Goal: Task Accomplishment & Management: Complete application form

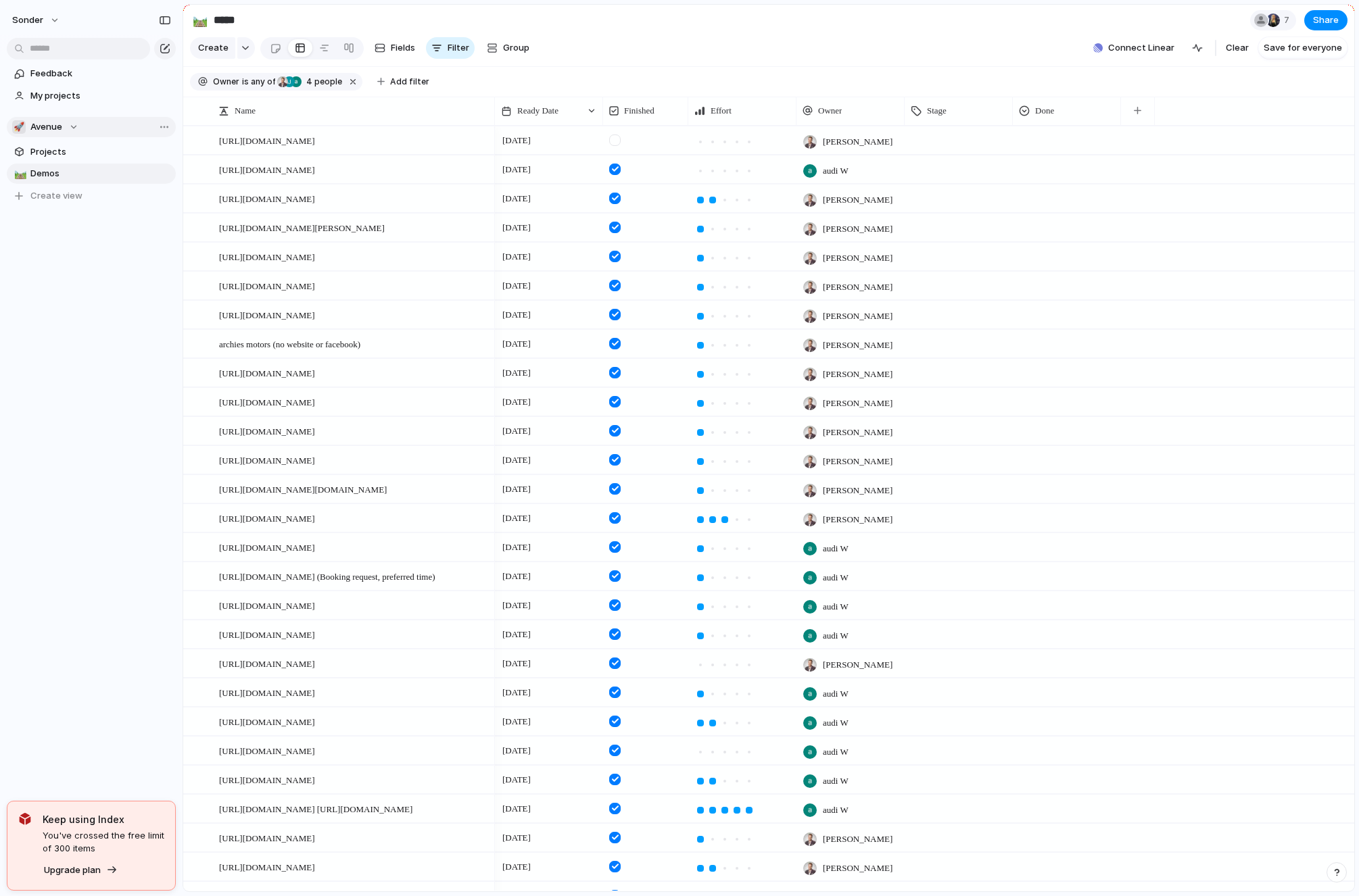
click at [63, 126] on div "🚀 Avenue" at bounding box center [45, 127] width 66 height 14
click at [70, 268] on li "💅 [PERSON_NAME]" at bounding box center [91, 274] width 153 height 23
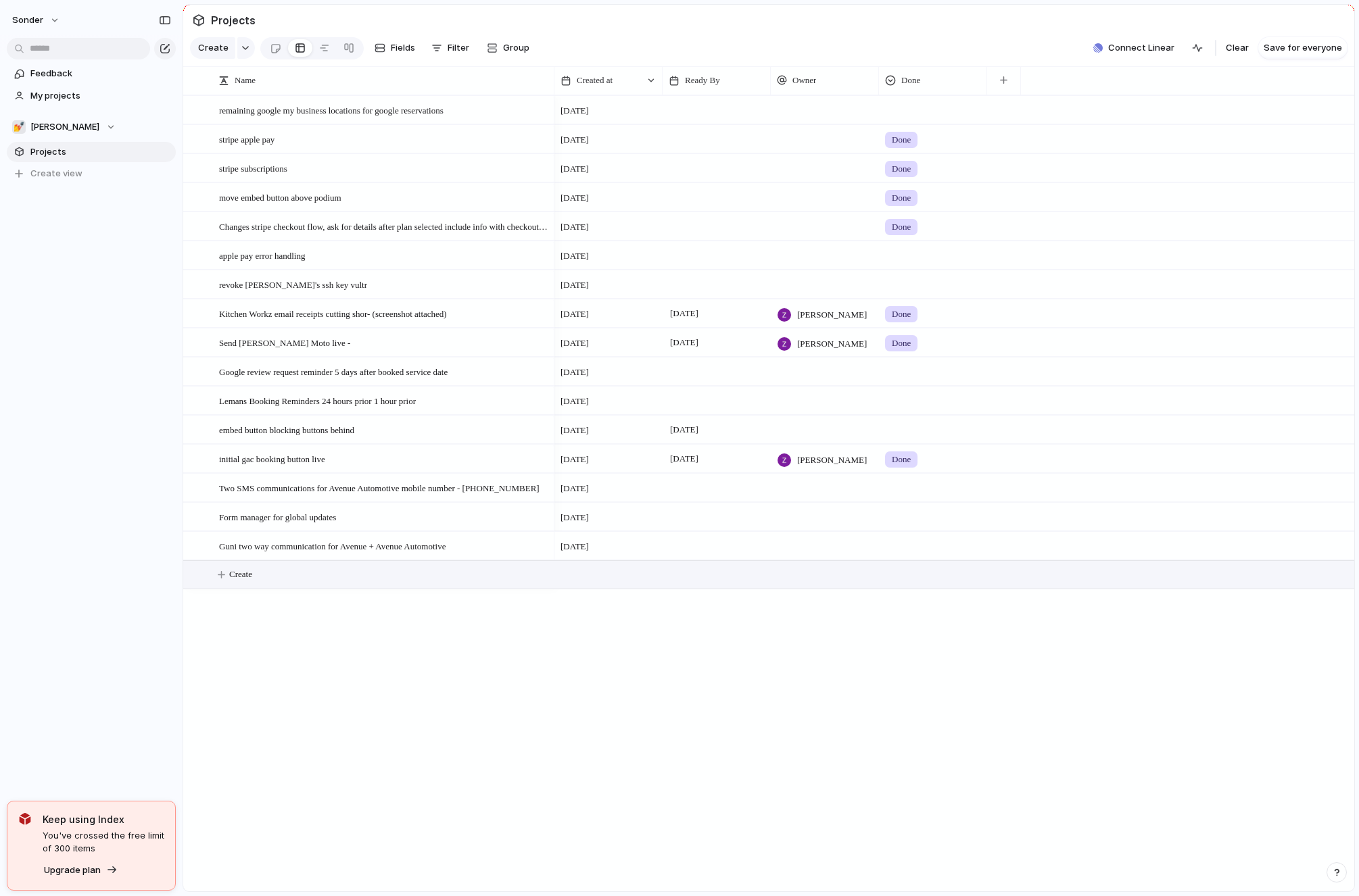
click at [283, 560] on div "remaining google my business locations for google reservations stripe apple pay…" at bounding box center [769, 494] width 1171 height 797
click at [283, 562] on button "Create" at bounding box center [786, 575] width 1178 height 28
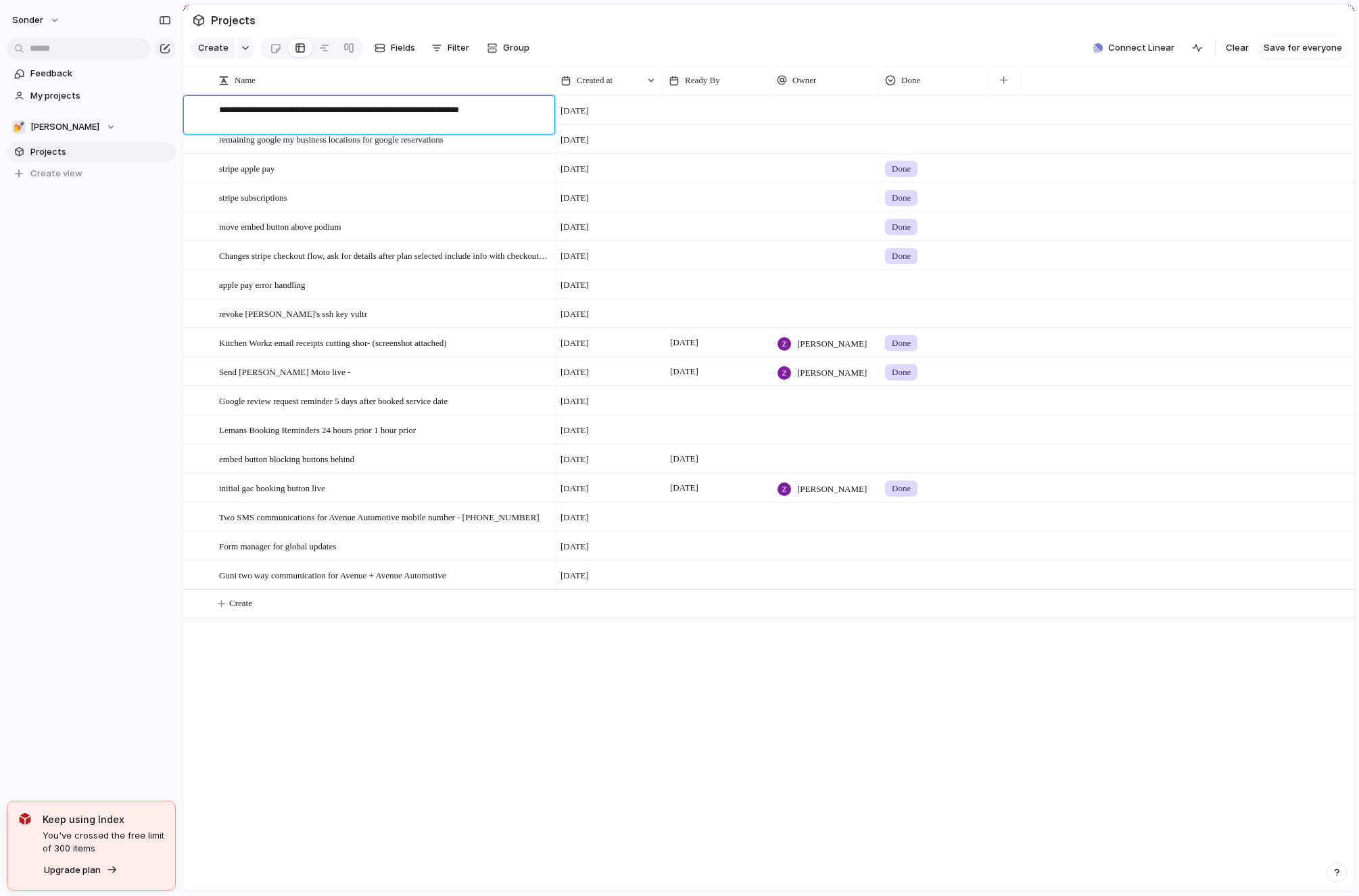
paste textarea "**********"
type textarea "**********"
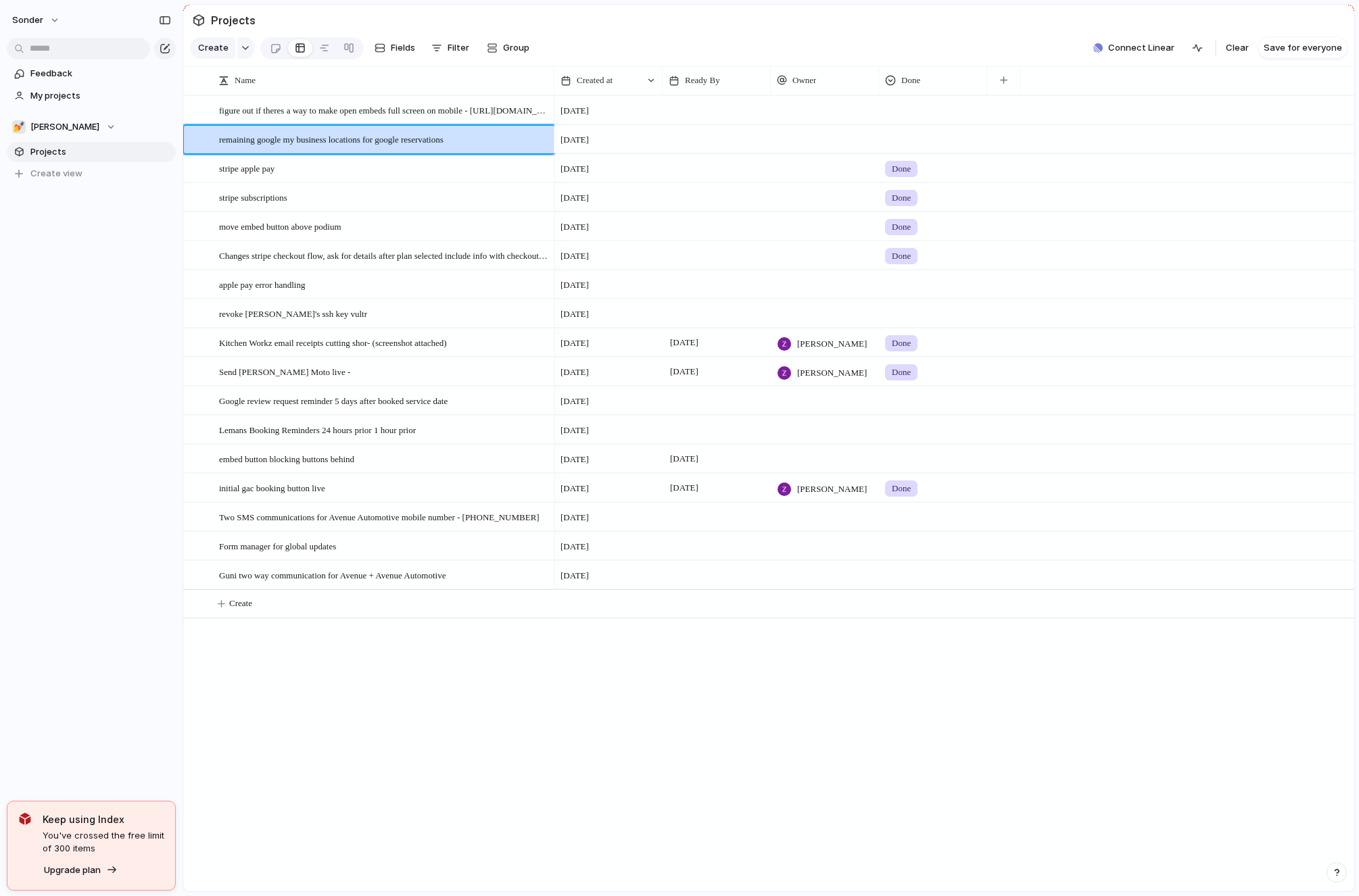
click at [689, 105] on div at bounding box center [716, 110] width 108 height 28
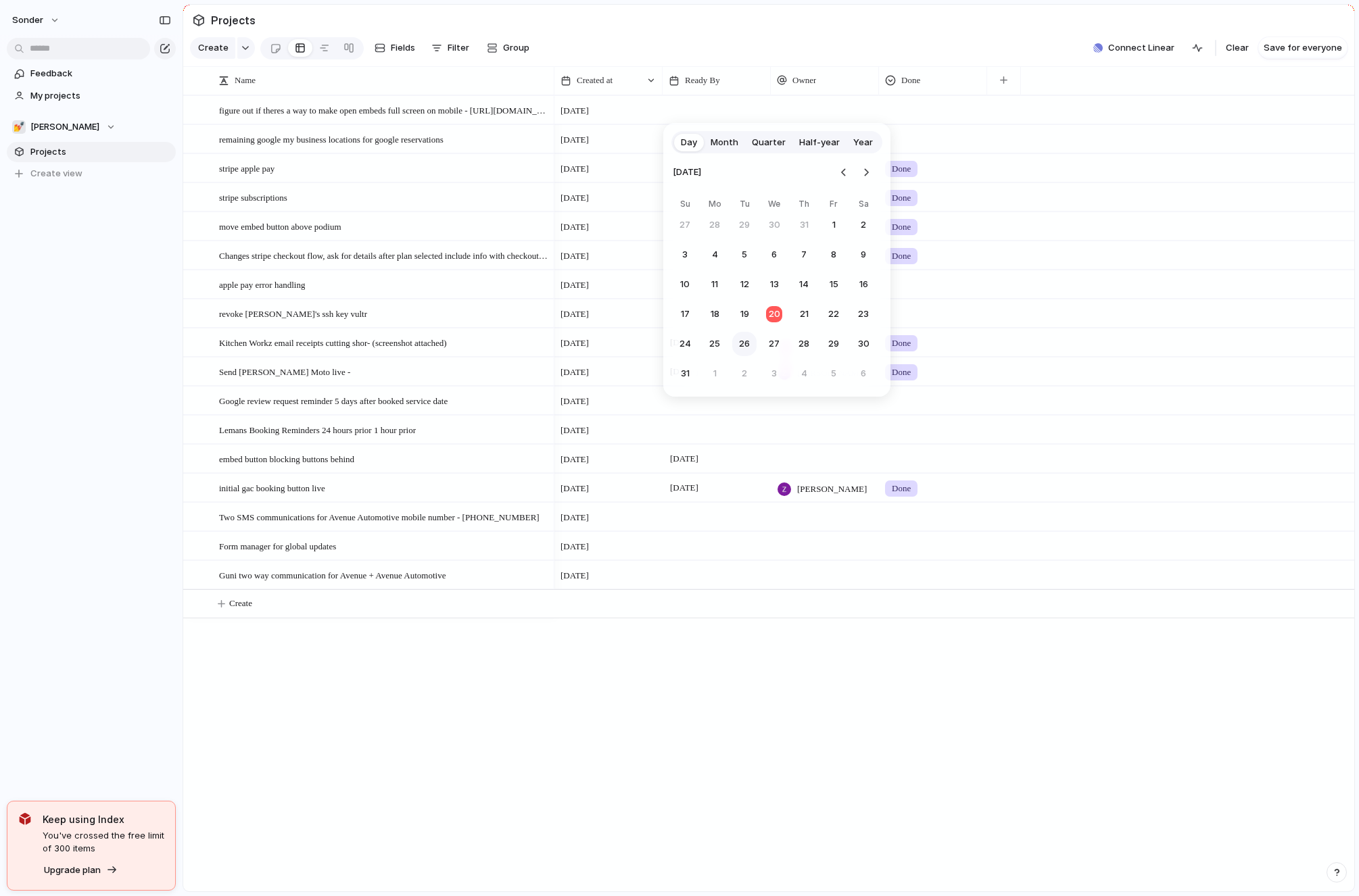
click at [741, 340] on button "26" at bounding box center [744, 344] width 25 height 25
click at [703, 71] on div "Ready By" at bounding box center [716, 80] width 102 height 22
click at [702, 72] on div "Modify Hide Sort ascending Sort descending" at bounding box center [680, 448] width 1359 height 896
click at [686, 77] on span "Ready By" at bounding box center [703, 80] width 35 height 14
click at [726, 159] on span "Sort ascending" at bounding box center [724, 154] width 65 height 14
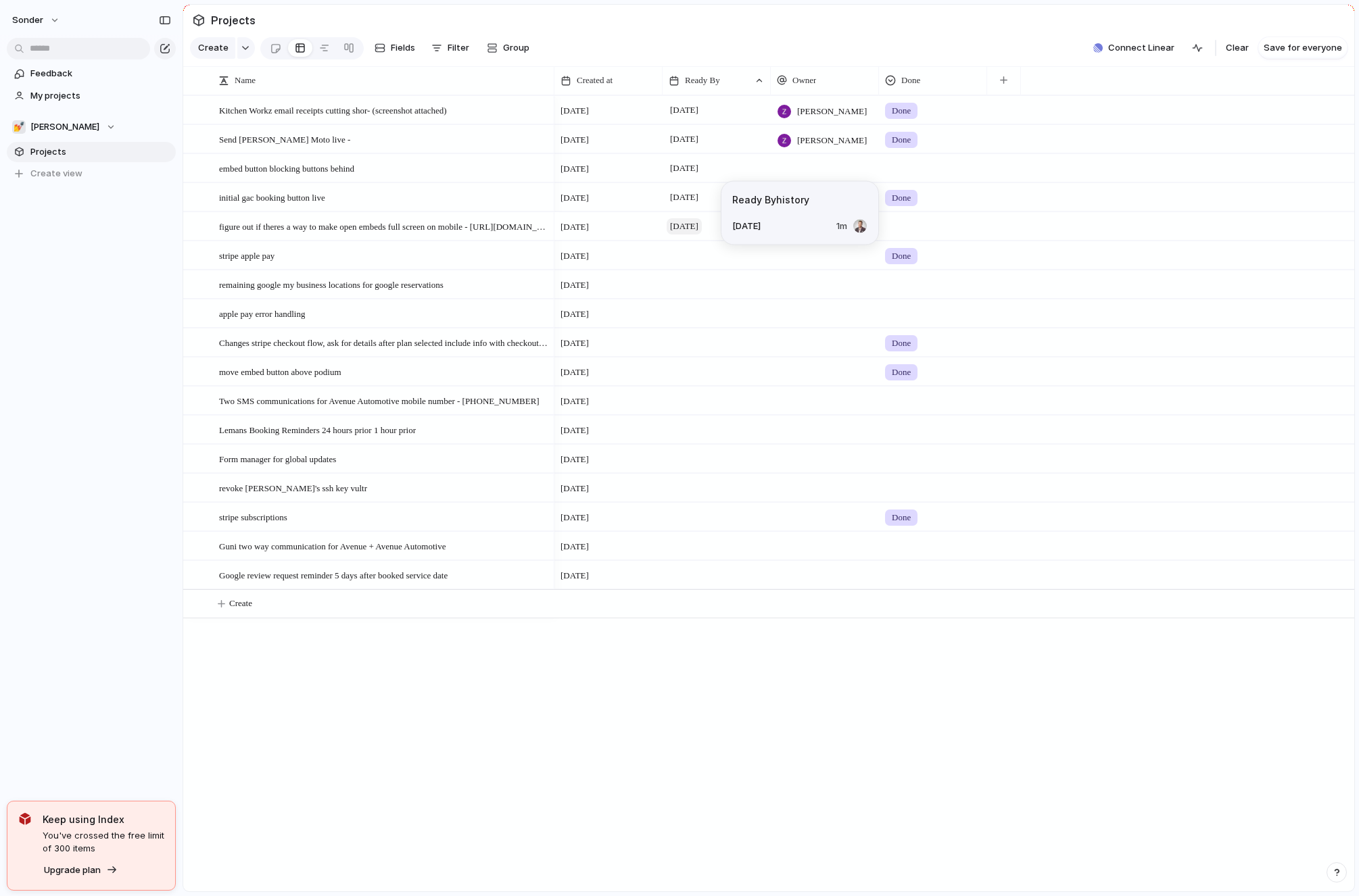
click at [698, 231] on span "[DATE]" at bounding box center [684, 227] width 35 height 16
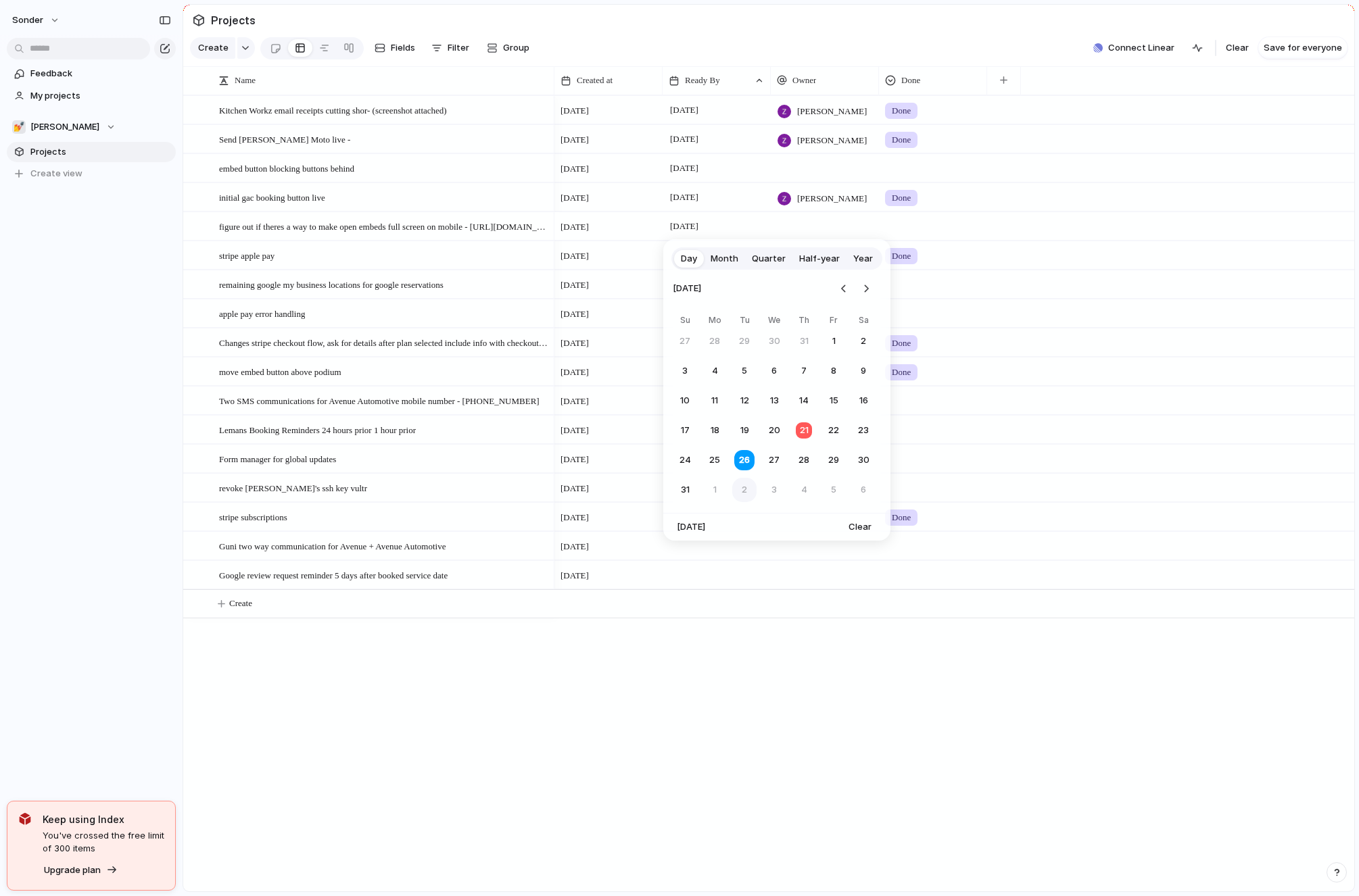
click at [741, 489] on button "2" at bounding box center [744, 490] width 25 height 25
click at [661, 289] on div "[DATE]" at bounding box center [608, 281] width 107 height 21
click at [677, 289] on div at bounding box center [716, 284] width 108 height 28
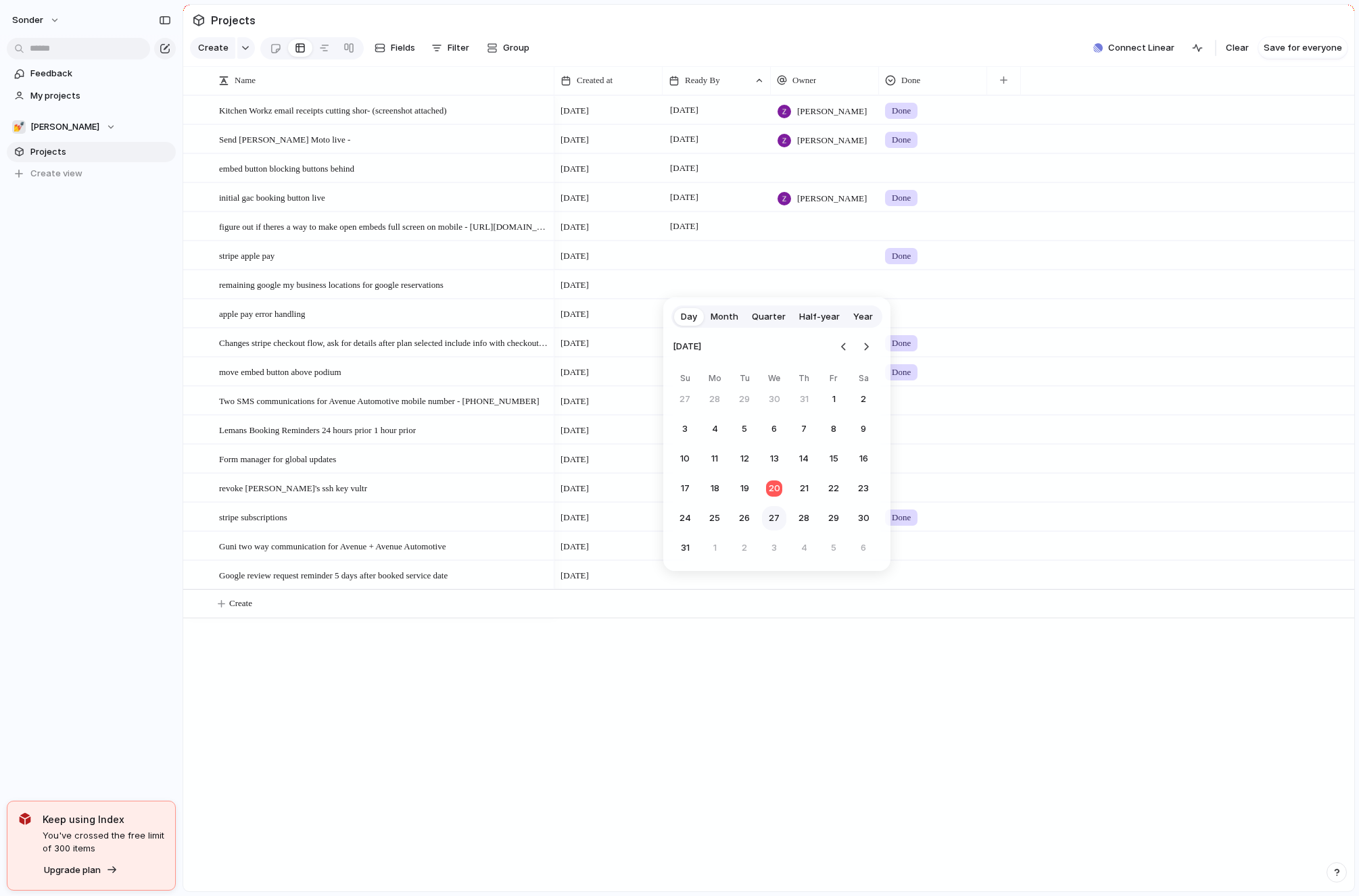
click at [771, 524] on button "27" at bounding box center [774, 519] width 25 height 25
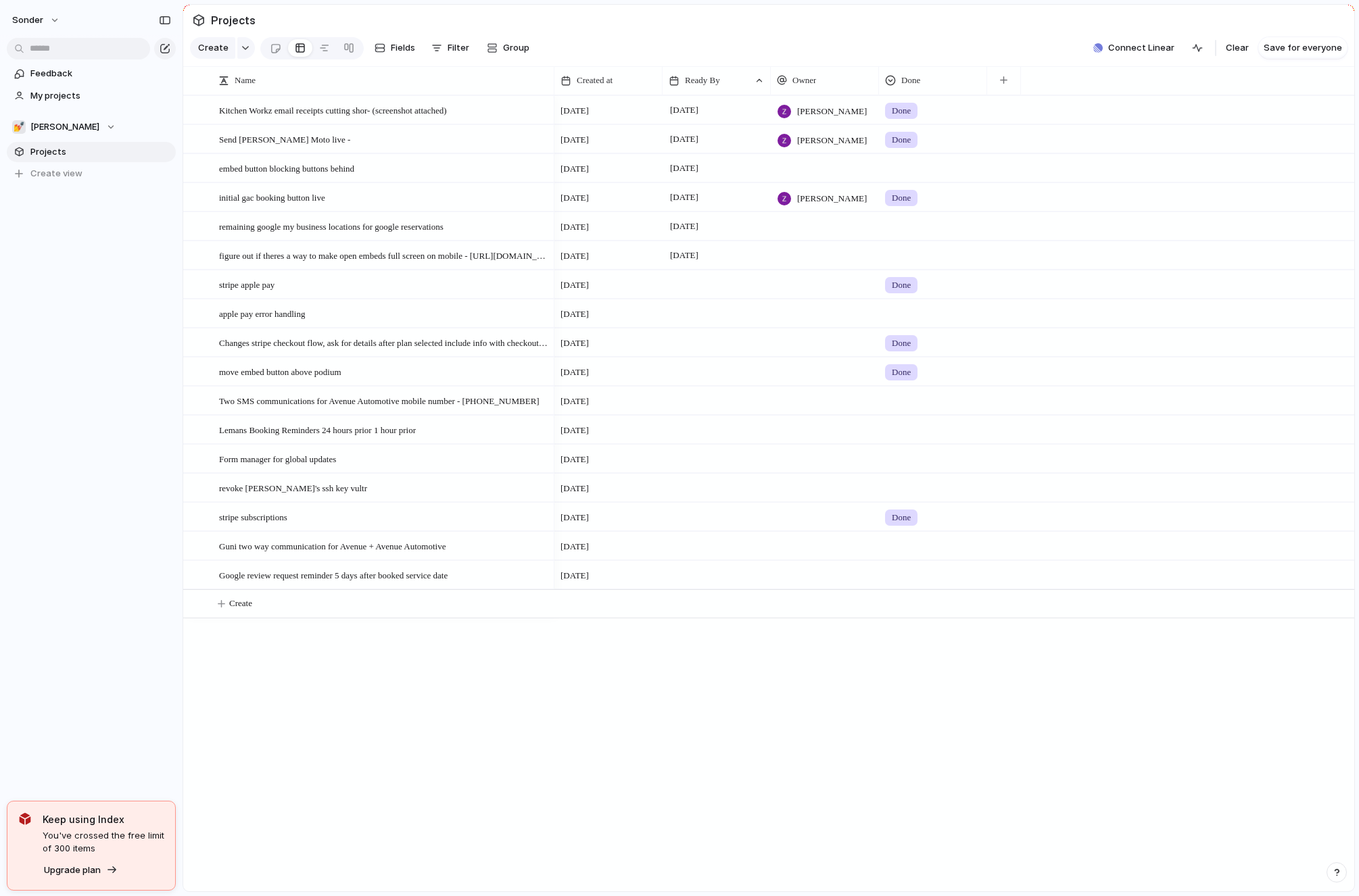
click at [688, 287] on div at bounding box center [716, 284] width 108 height 28
click at [688, 287] on div at bounding box center [716, 284] width 108 height 28
click at [722, 479] on tr "17 18 19 20 21 22 23" at bounding box center [774, 489] width 203 height 25
click at [716, 490] on button "18" at bounding box center [715, 489] width 25 height 25
click at [690, 310] on div at bounding box center [716, 313] width 108 height 28
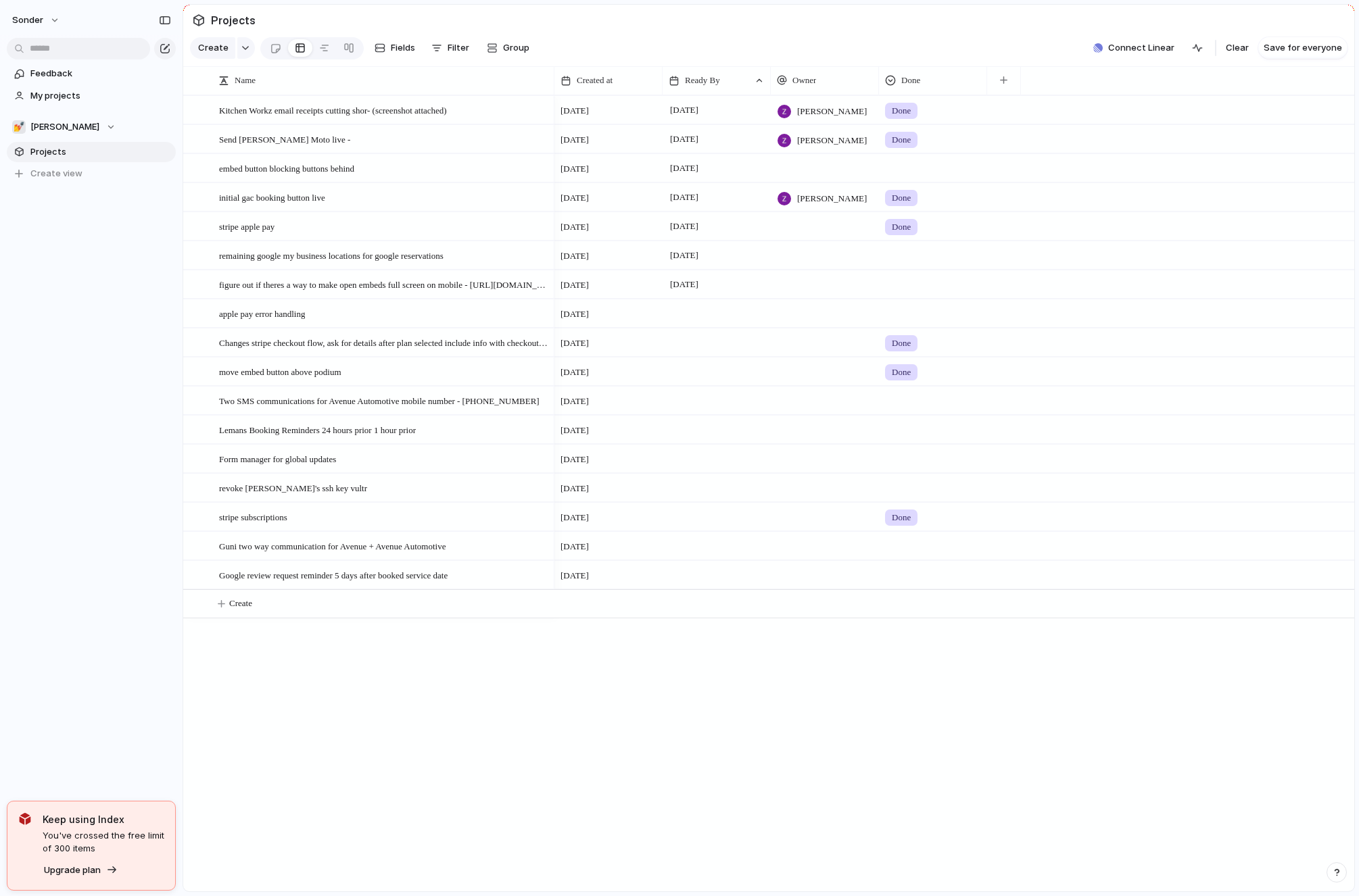
click at [691, 351] on div at bounding box center [716, 342] width 108 height 28
click at [686, 349] on div at bounding box center [716, 342] width 108 height 28
click at [724, 550] on button "18" at bounding box center [715, 547] width 25 height 25
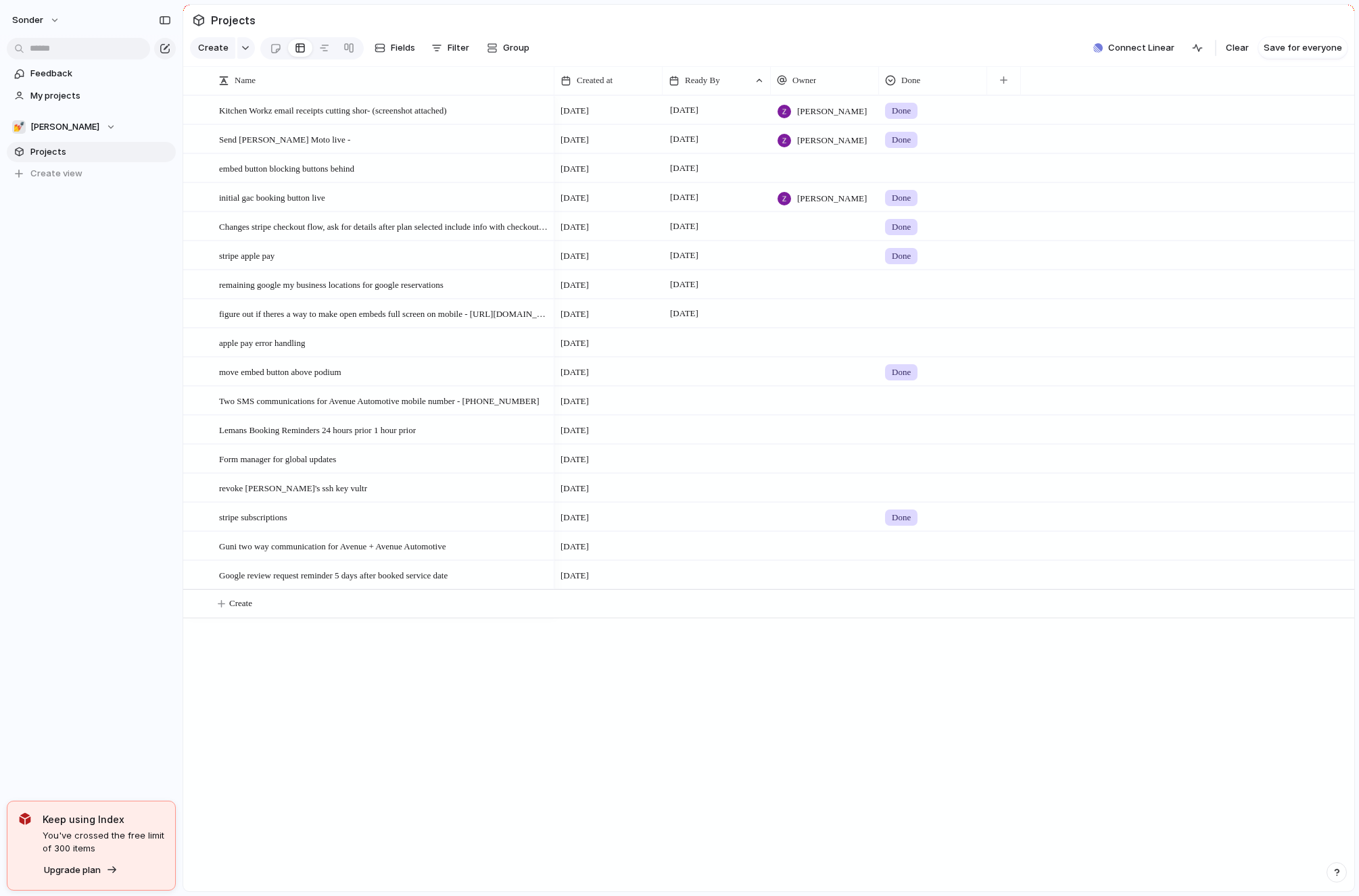
click at [684, 386] on div "[DATE]" at bounding box center [954, 400] width 800 height 29
click at [683, 379] on div at bounding box center [716, 371] width 108 height 28
click at [718, 585] on button "18" at bounding box center [715, 576] width 25 height 25
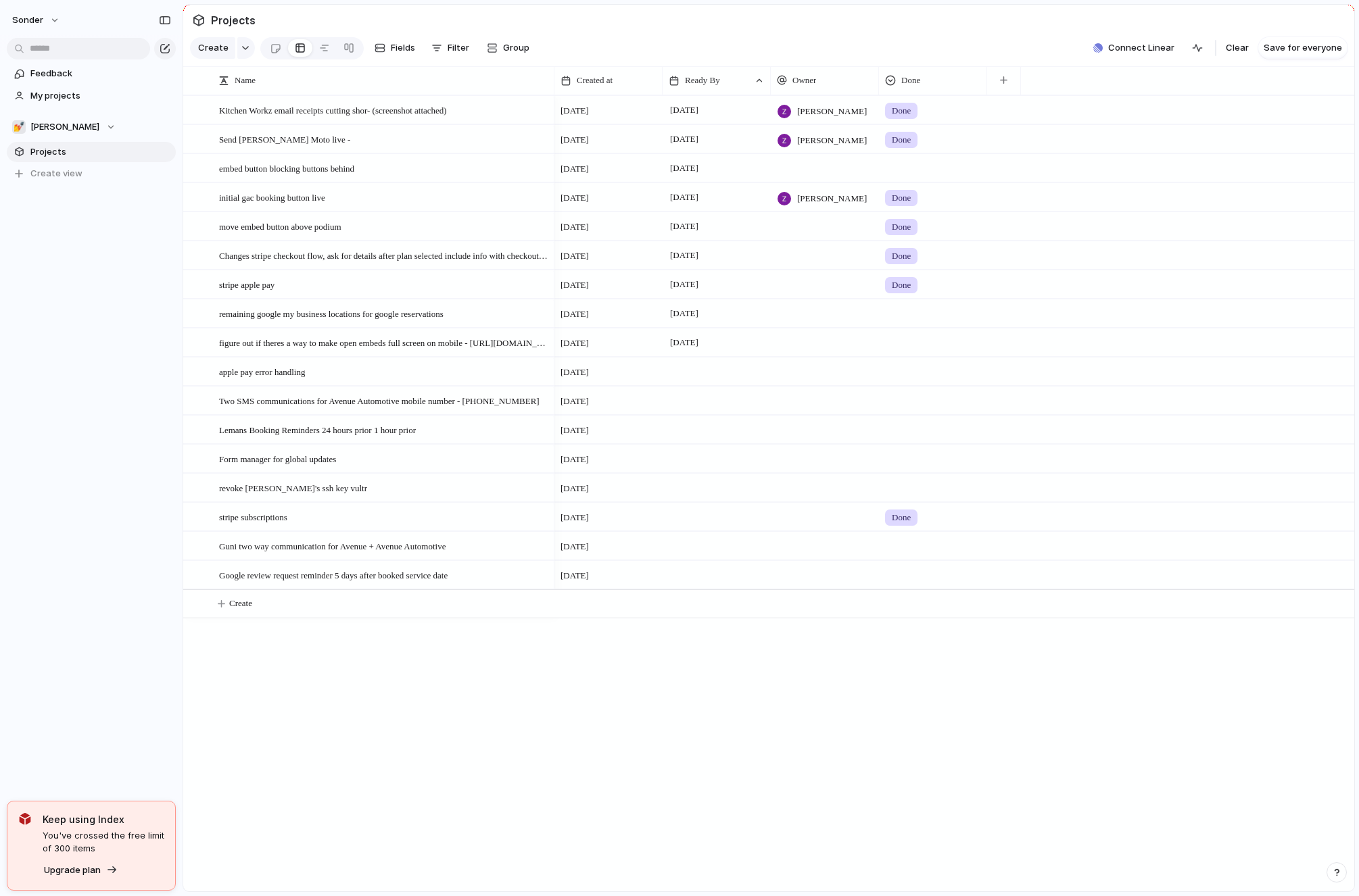
click at [694, 526] on div at bounding box center [716, 517] width 108 height 28
click at [720, 730] on button "18" at bounding box center [715, 721] width 25 height 25
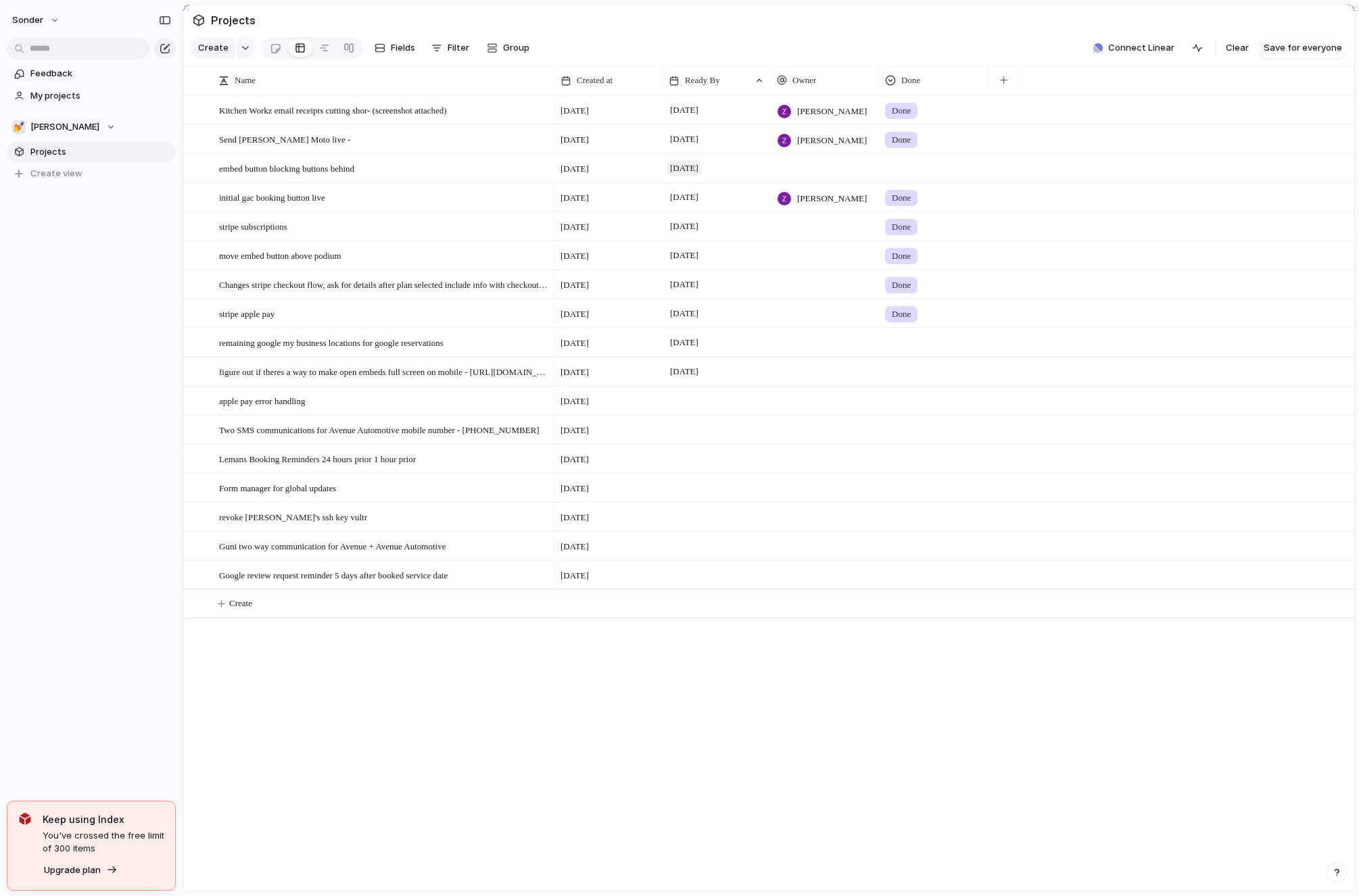
click at [693, 167] on span "[DATE]" at bounding box center [684, 168] width 35 height 16
click at [800, 398] on button "28" at bounding box center [804, 402] width 25 height 25
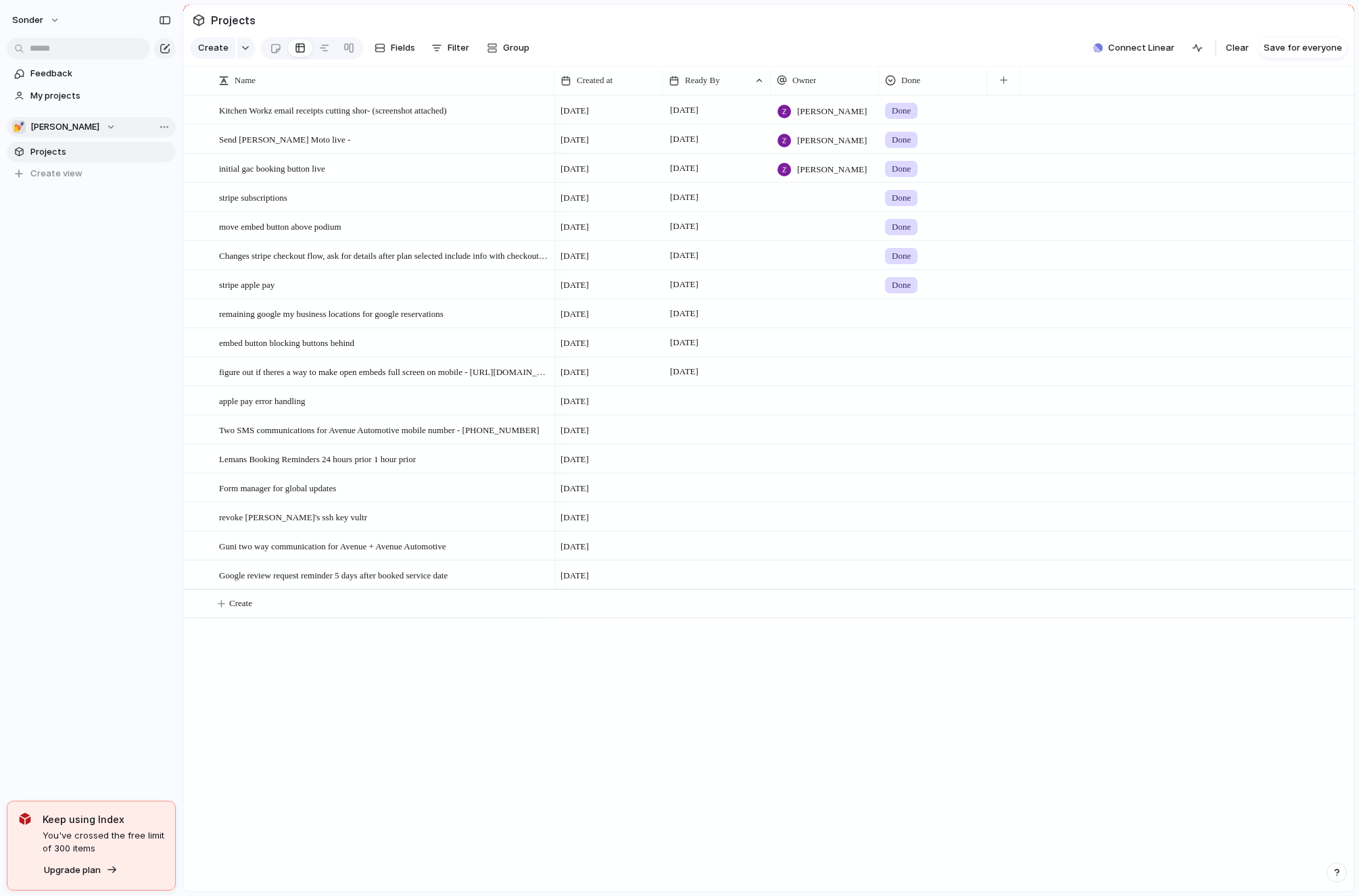
click at [62, 122] on div "💅 [PERSON_NAME]" at bounding box center [64, 127] width 103 height 14
click at [59, 212] on li "🚀 Avenue" at bounding box center [91, 205] width 153 height 23
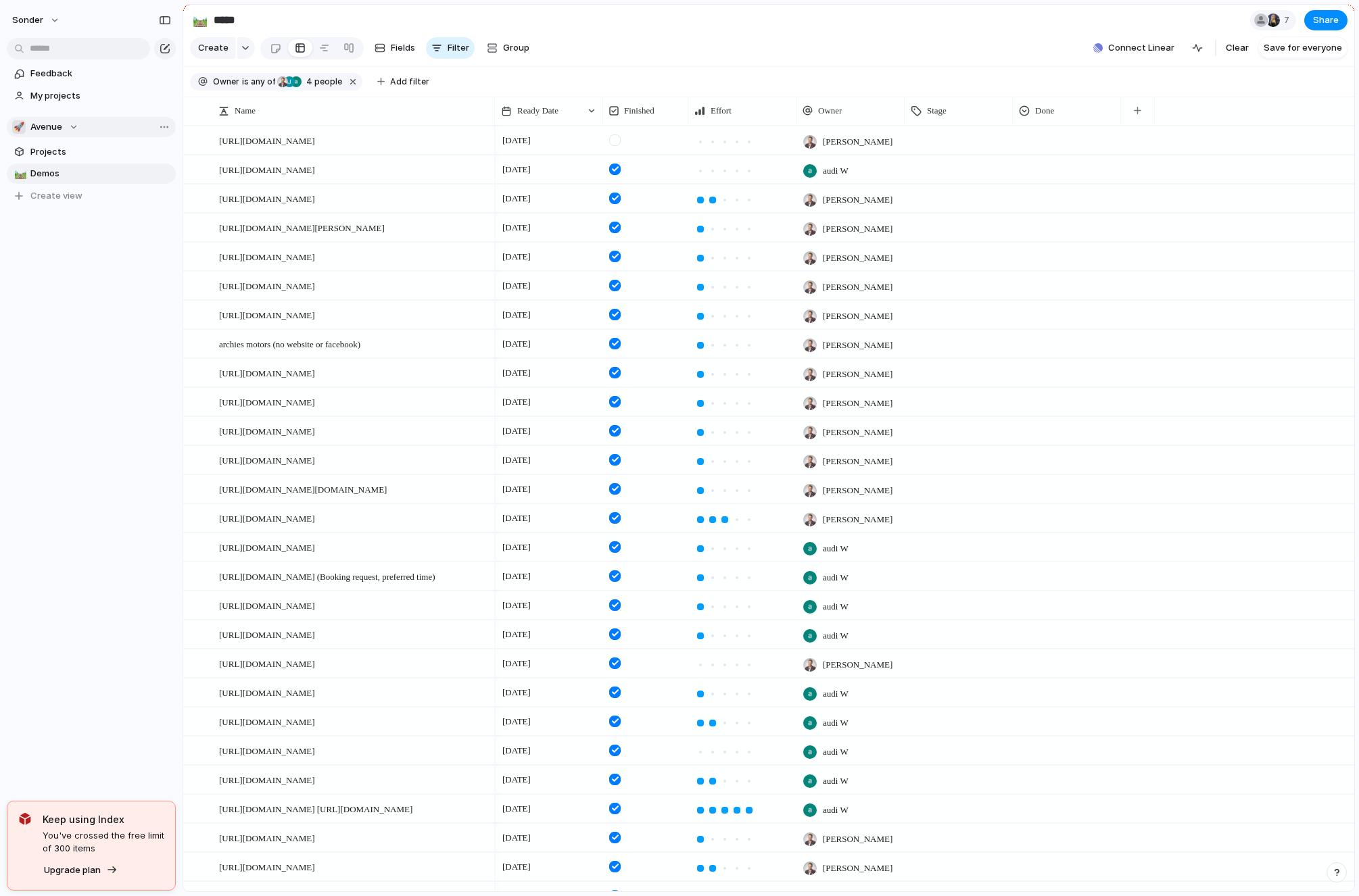
click at [50, 133] on span "Avenue" at bounding box center [46, 127] width 32 height 14
click at [65, 174] on div "🥶 Audi's Board" at bounding box center [58, 182] width 76 height 16
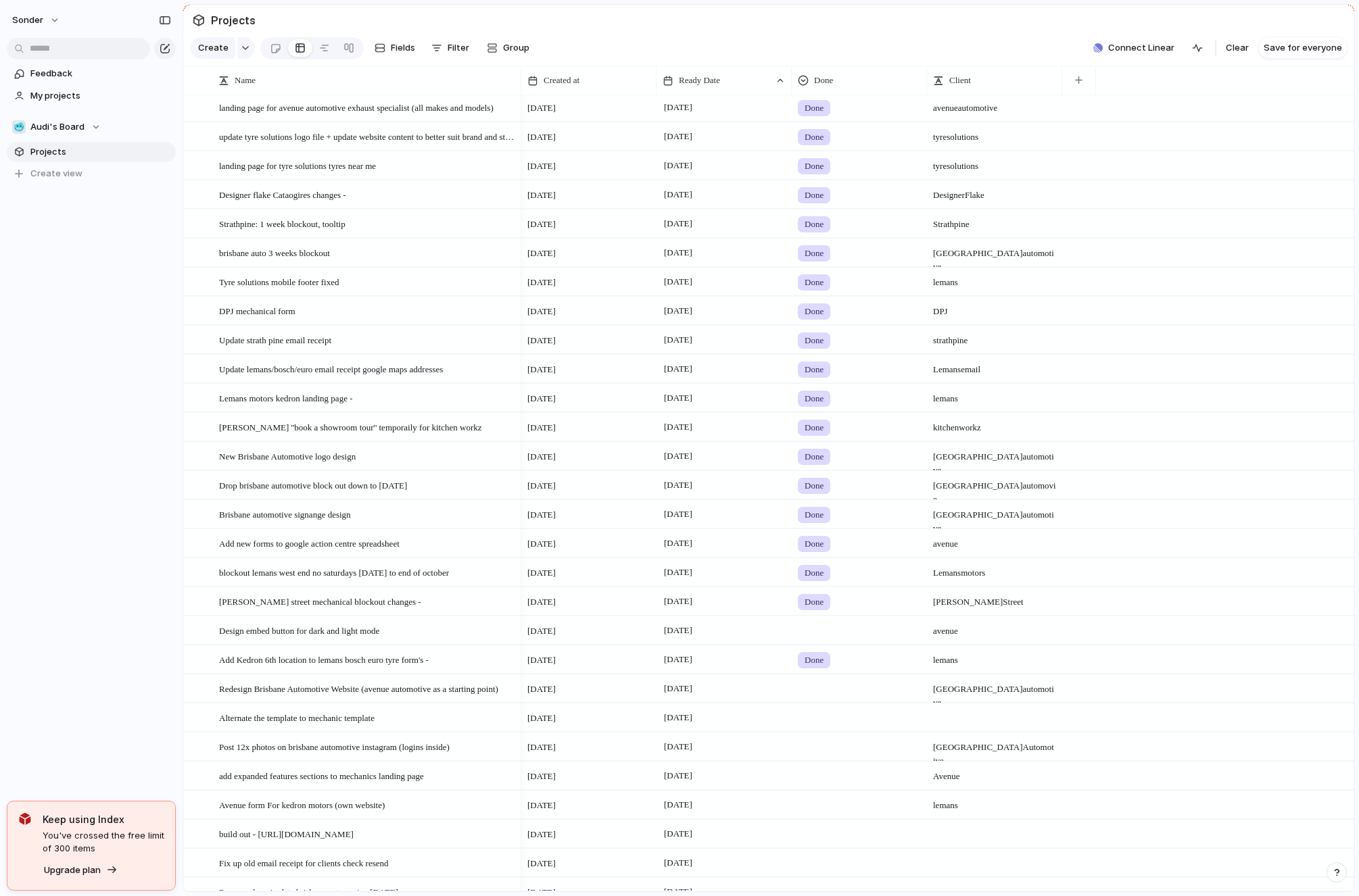
scroll to position [628, 0]
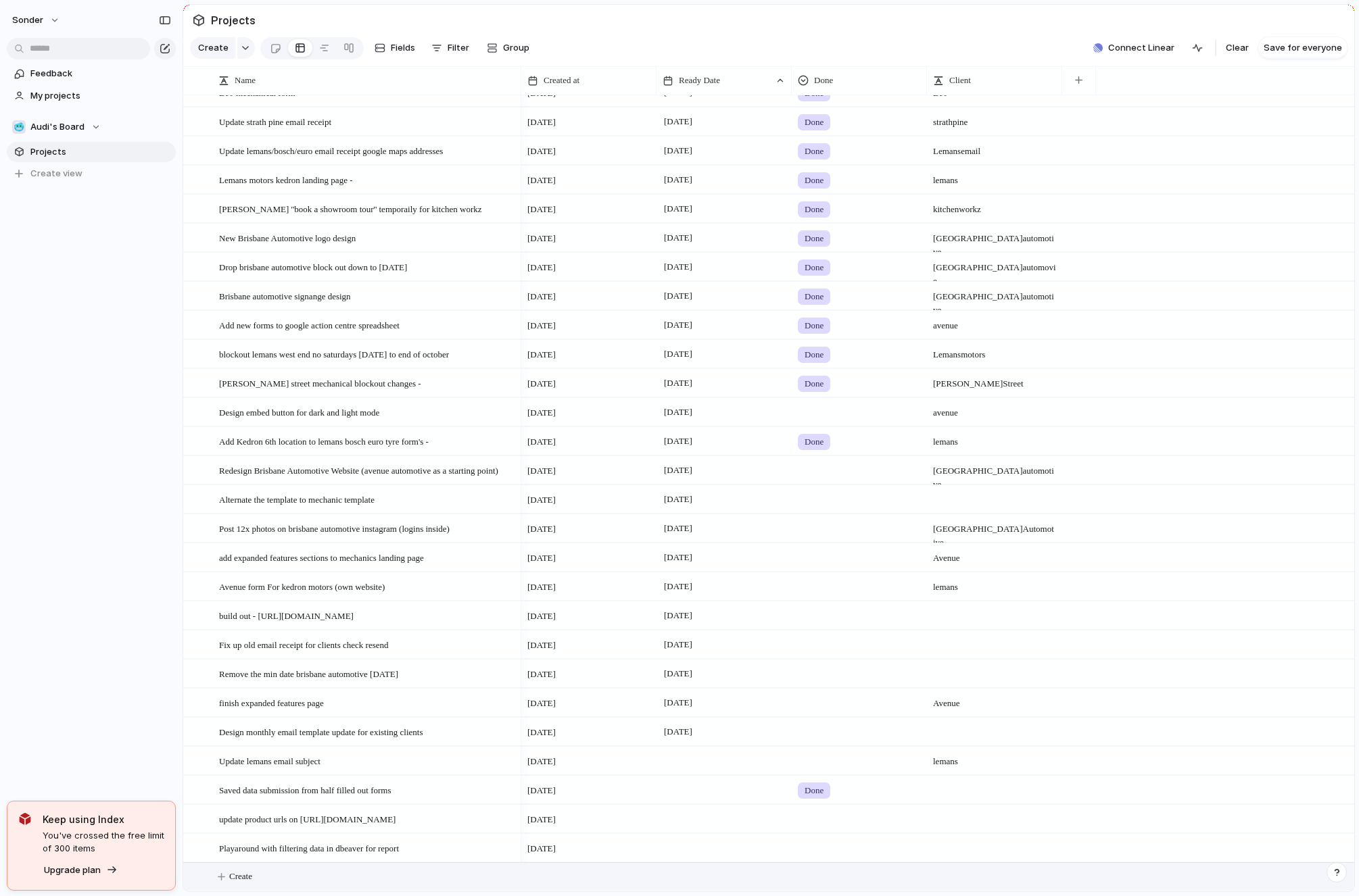
click at [326, 874] on button "Create" at bounding box center [786, 877] width 1178 height 28
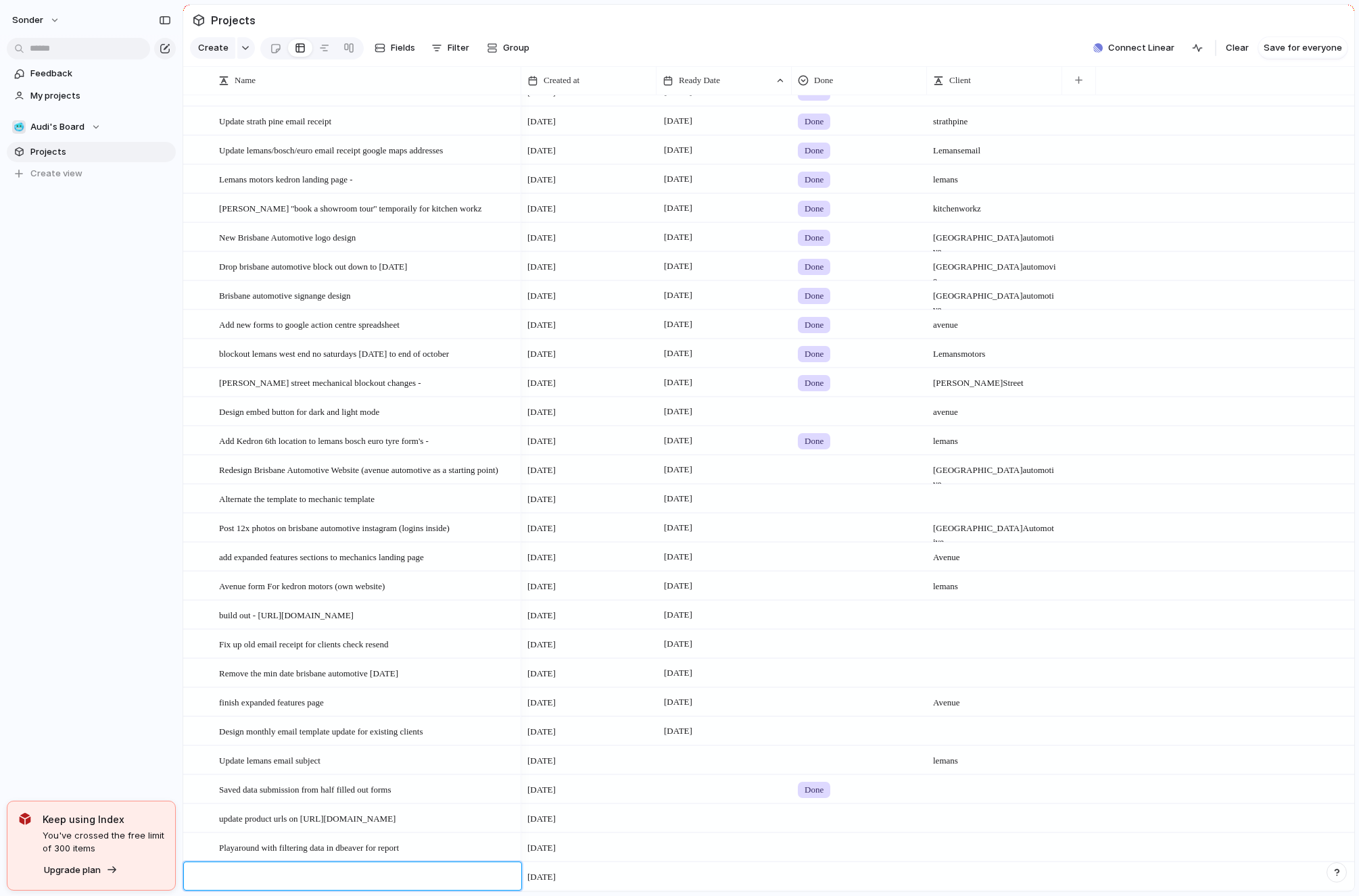
click at [326, 874] on textarea at bounding box center [366, 878] width 293 height 17
type textarea "**********"
click at [674, 874] on div at bounding box center [724, 876] width 135 height 28
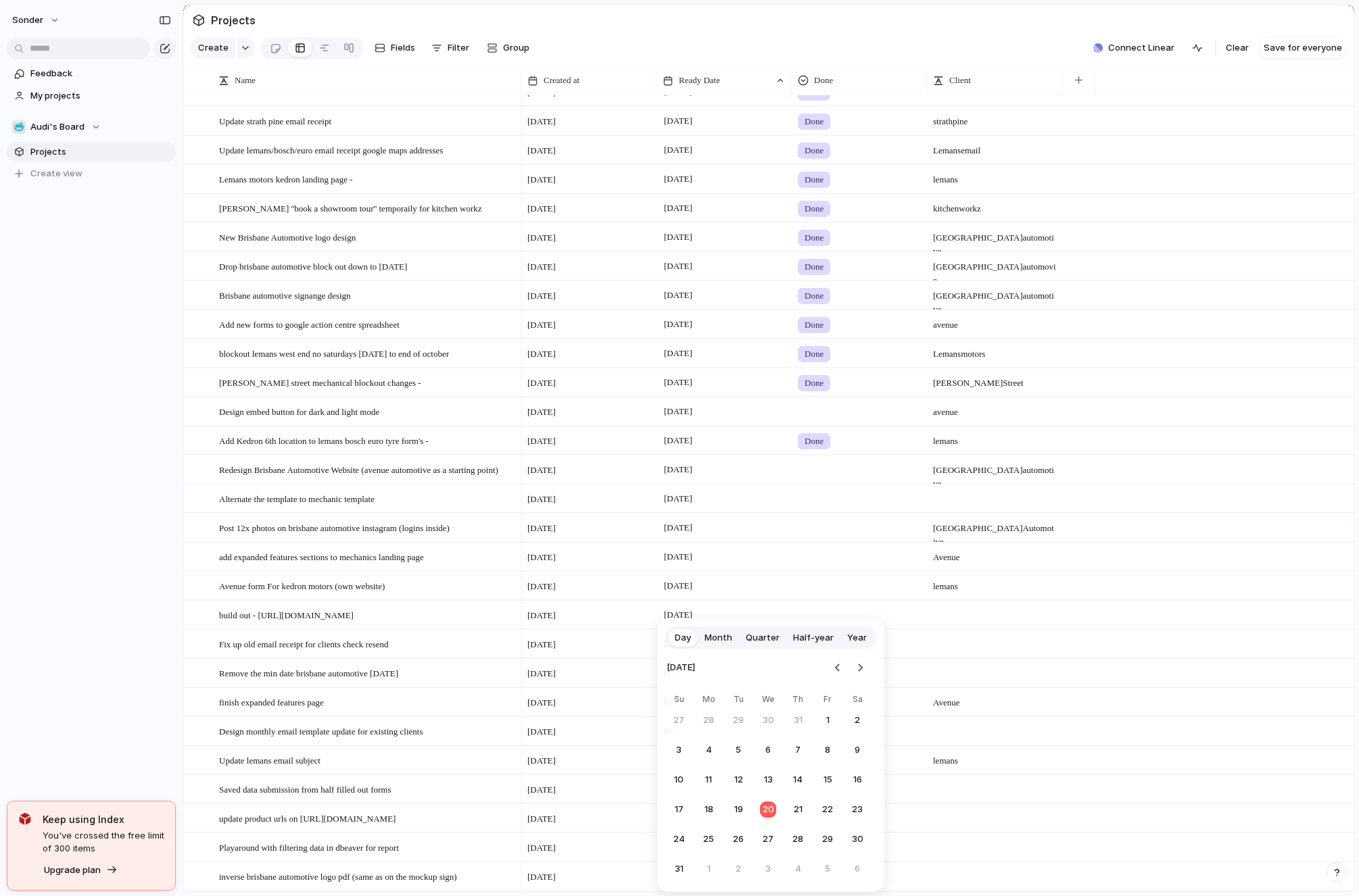
click at [774, 812] on button "20" at bounding box center [768, 810] width 25 height 25
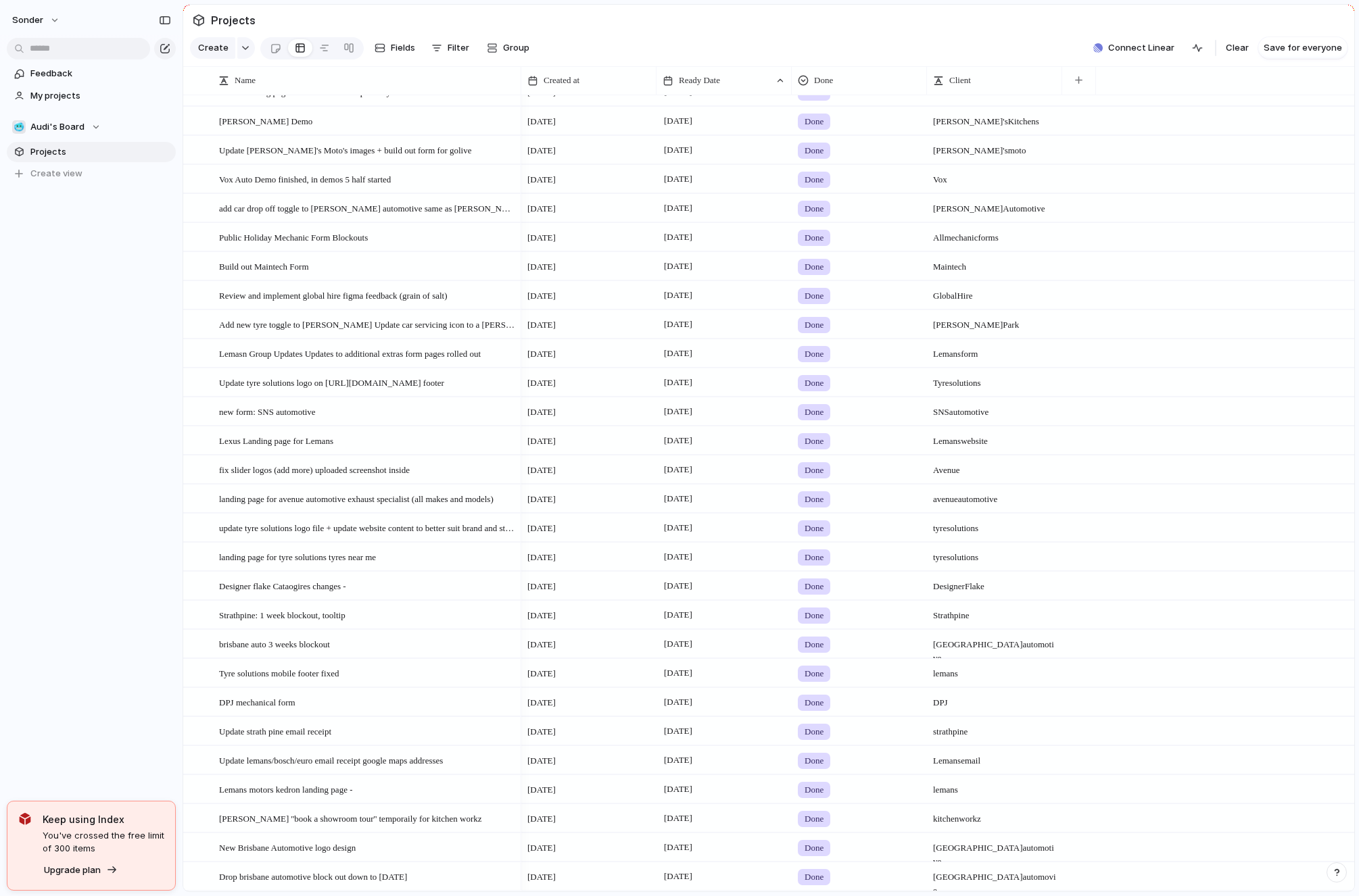
scroll to position [18, 0]
